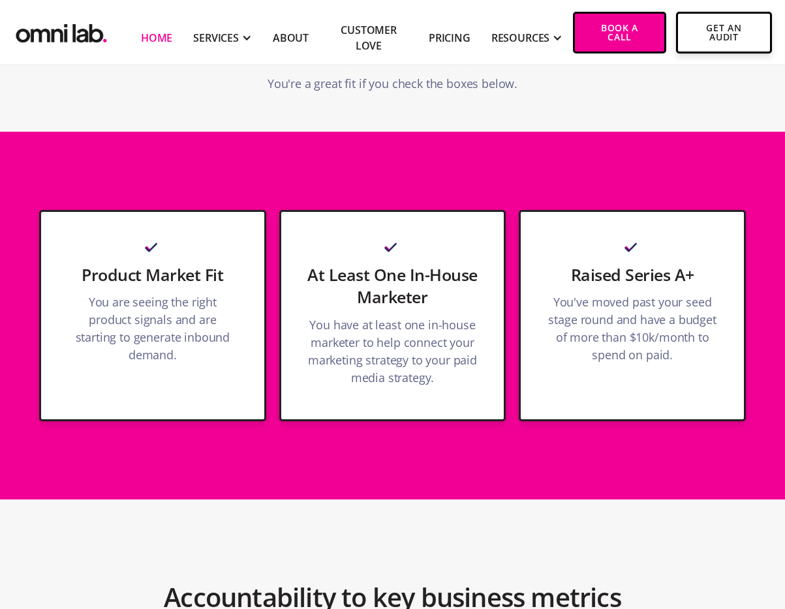
scroll to position [3376, 0]
